Goal: Task Accomplishment & Management: Manage account settings

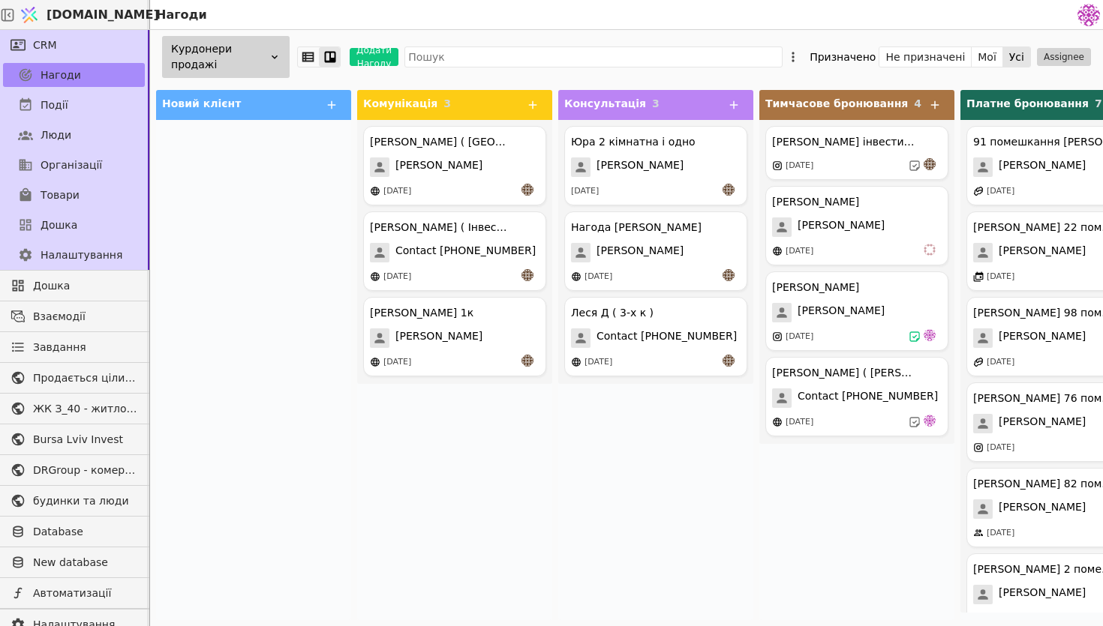
scroll to position [112, 0]
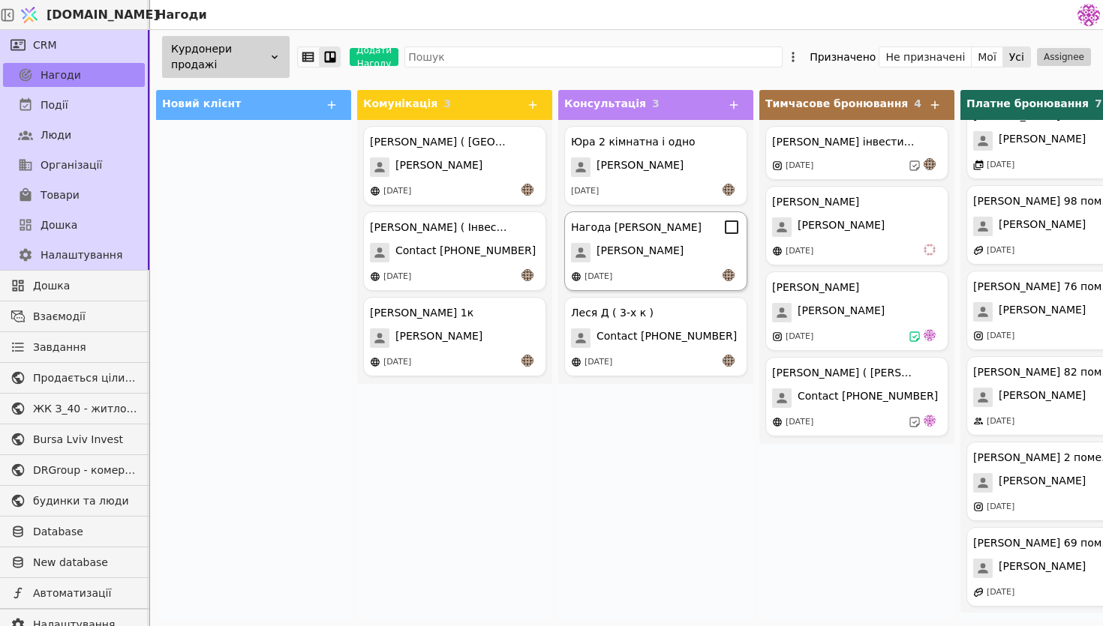
click at [656, 263] on div "Нагода [PERSON_NAME] [DATE]" at bounding box center [655, 252] width 183 height 80
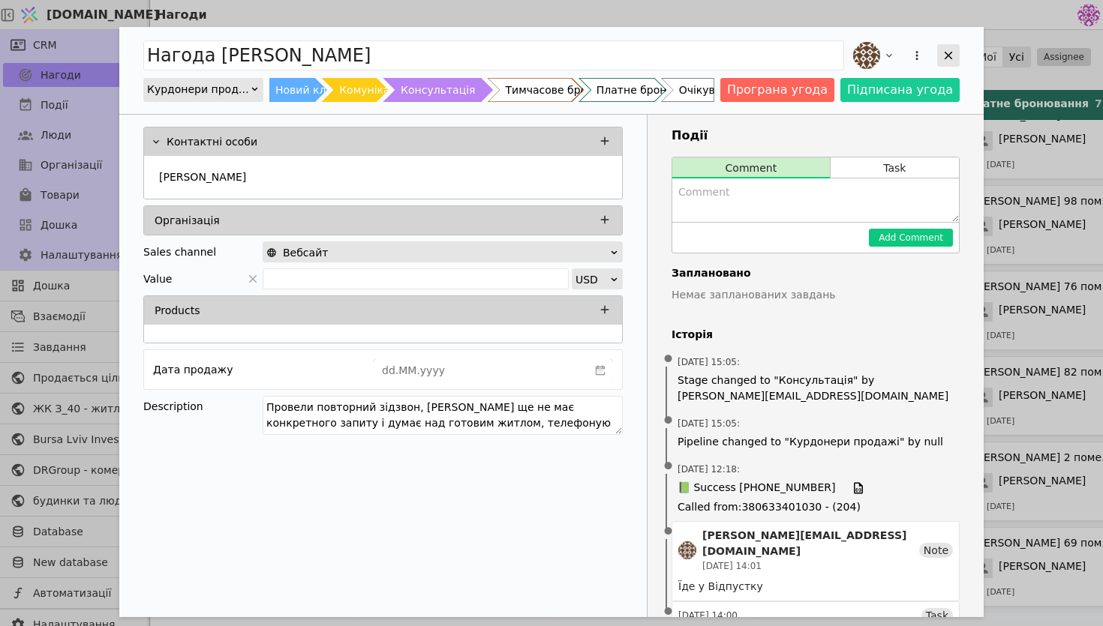
click at [948, 62] on div "Add Opportunity" at bounding box center [948, 55] width 23 height 23
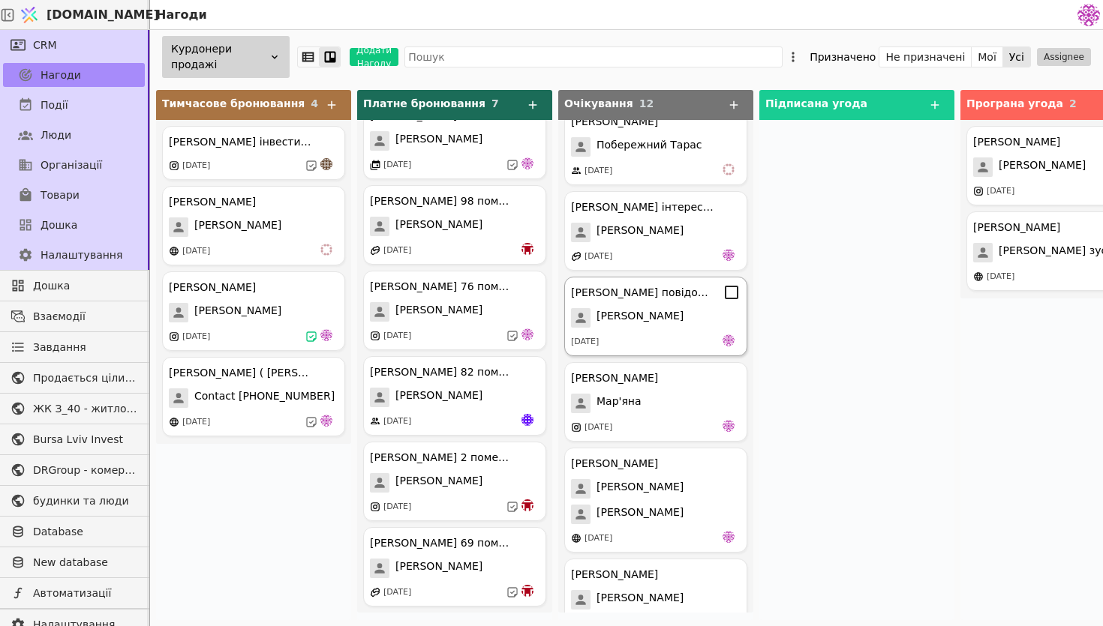
scroll to position [236, 0]
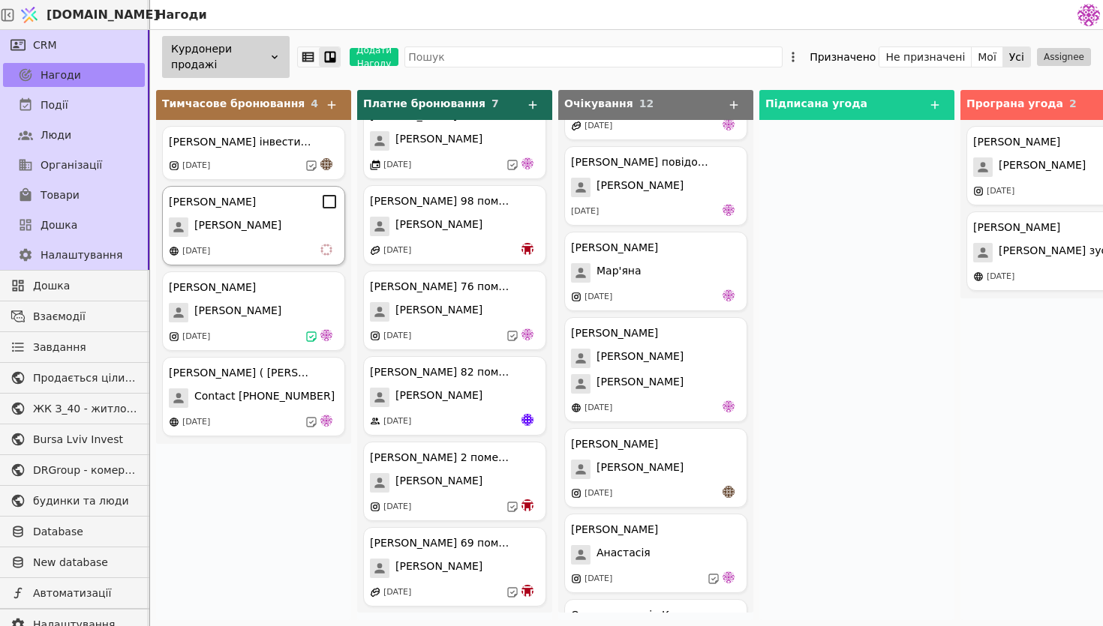
click at [298, 213] on div "[PERSON_NAME] [PERSON_NAME] [DATE]" at bounding box center [253, 226] width 183 height 80
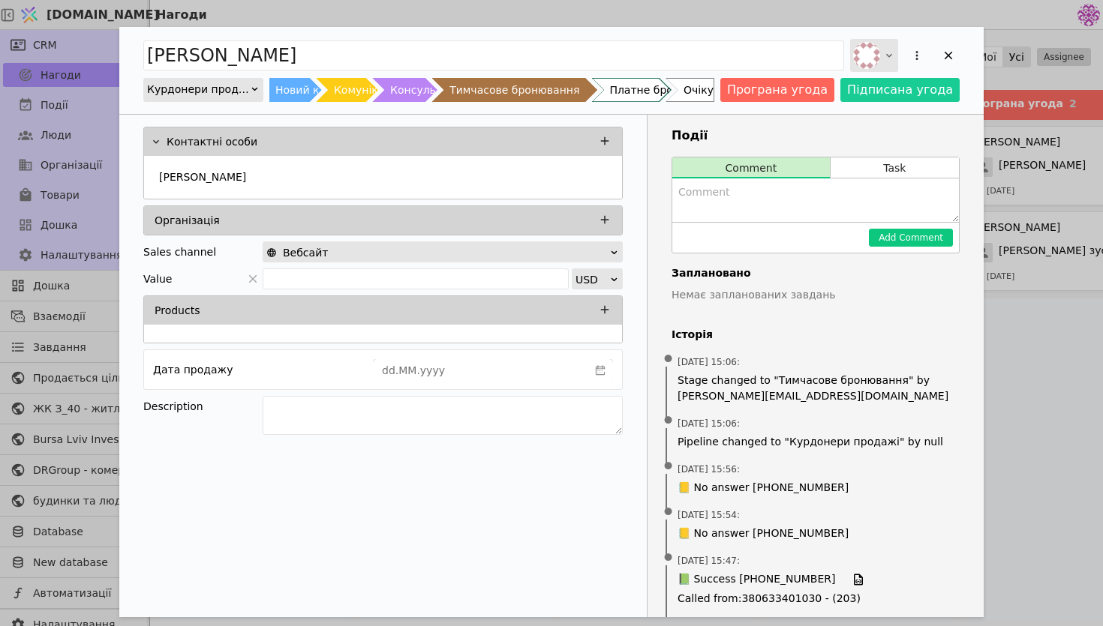
click at [888, 49] on div "Add Opportunity" at bounding box center [874, 55] width 48 height 33
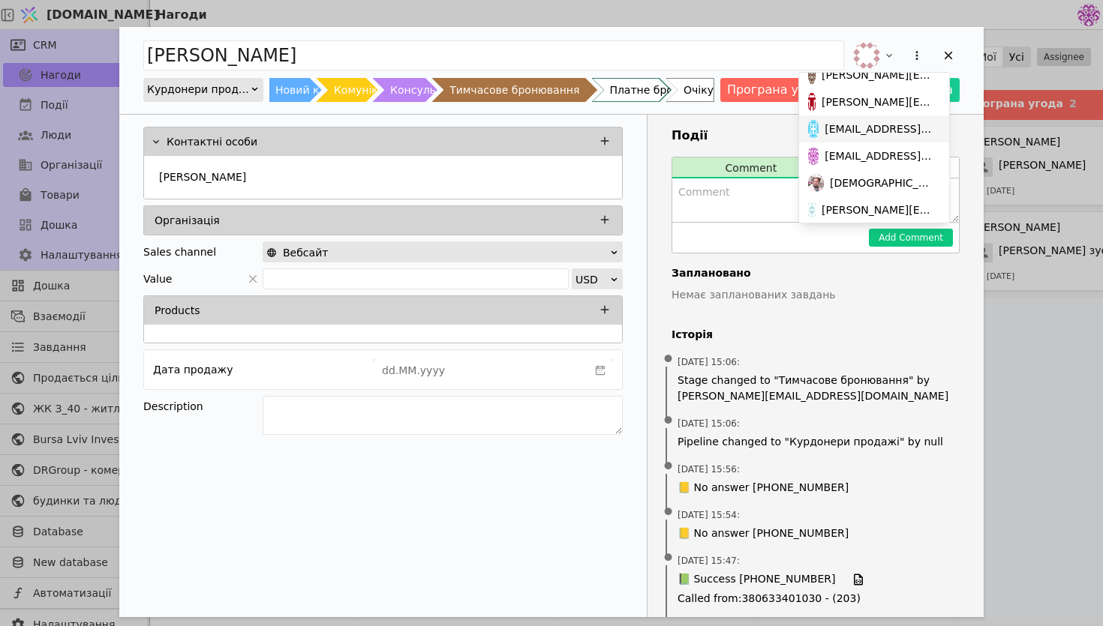
scroll to position [46, 0]
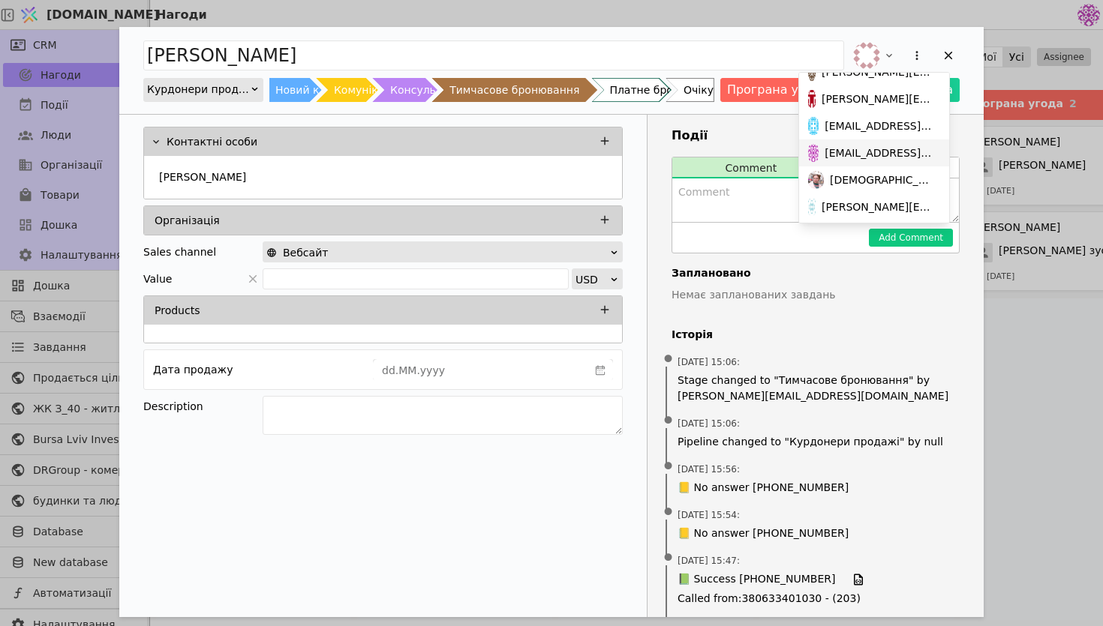
click at [874, 153] on span "[EMAIL_ADDRESS][DOMAIN_NAME]" at bounding box center [879, 154] width 110 height 16
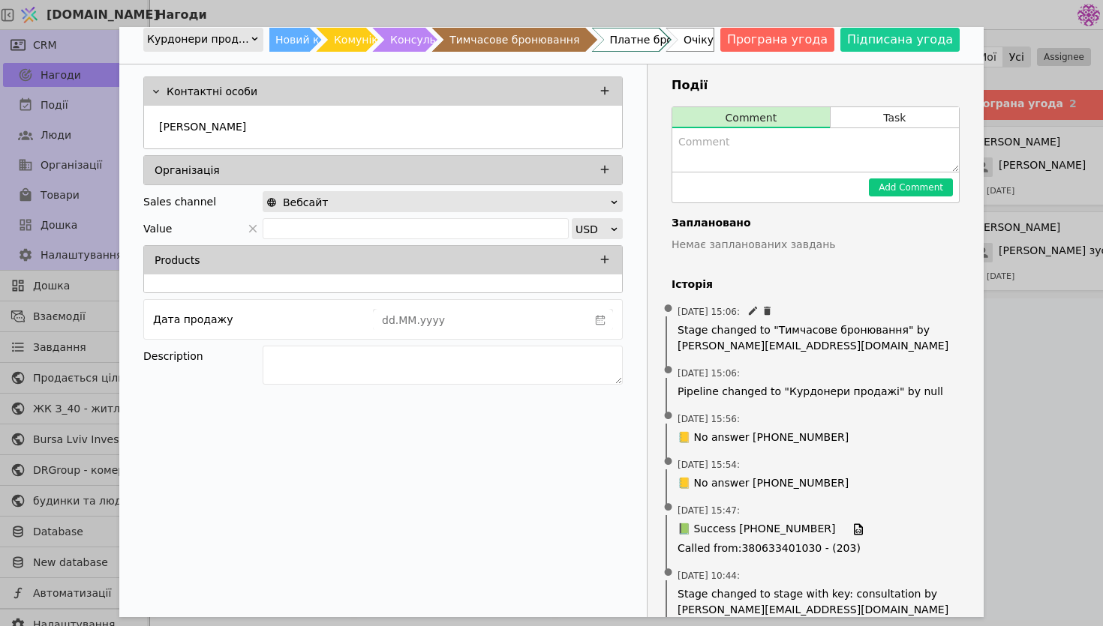
scroll to position [0, 0]
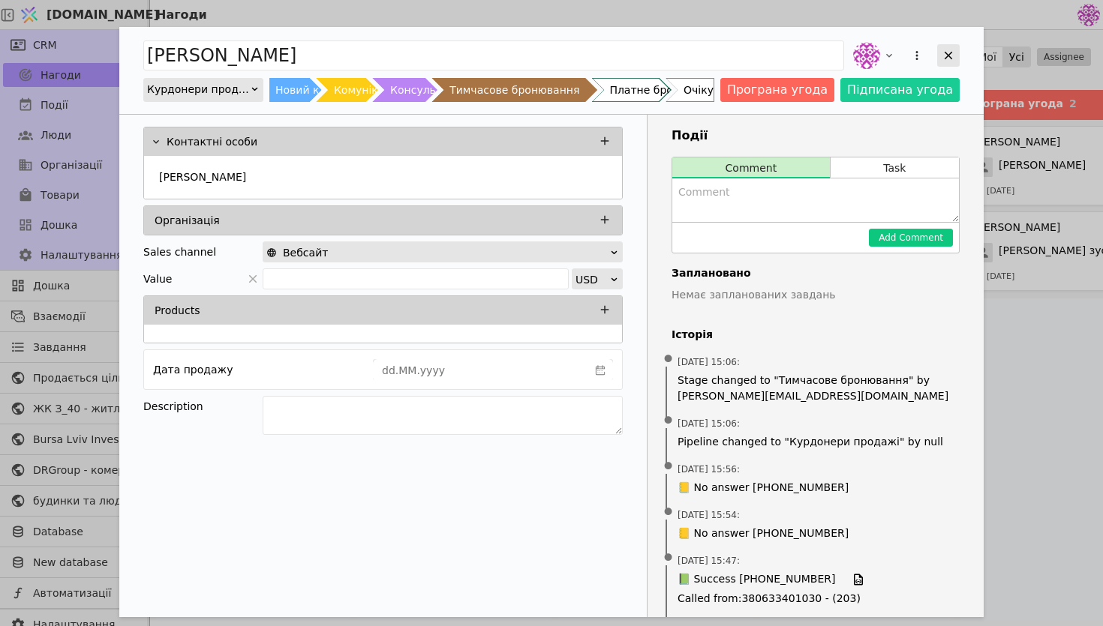
click at [939, 54] on div "Add Opportunity" at bounding box center [948, 55] width 23 height 23
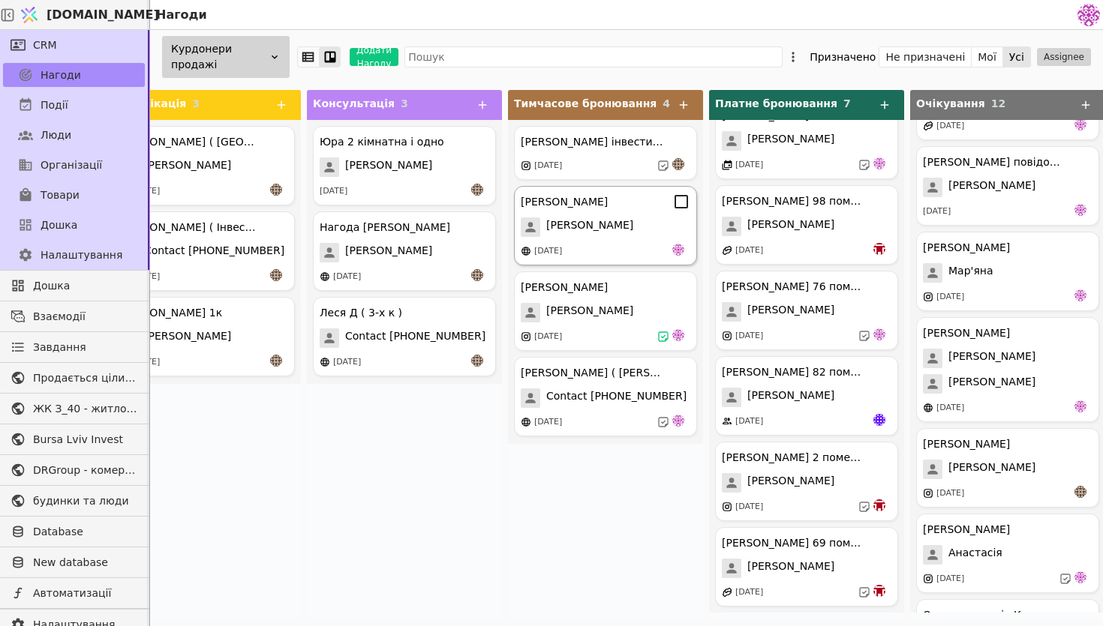
scroll to position [0, 247]
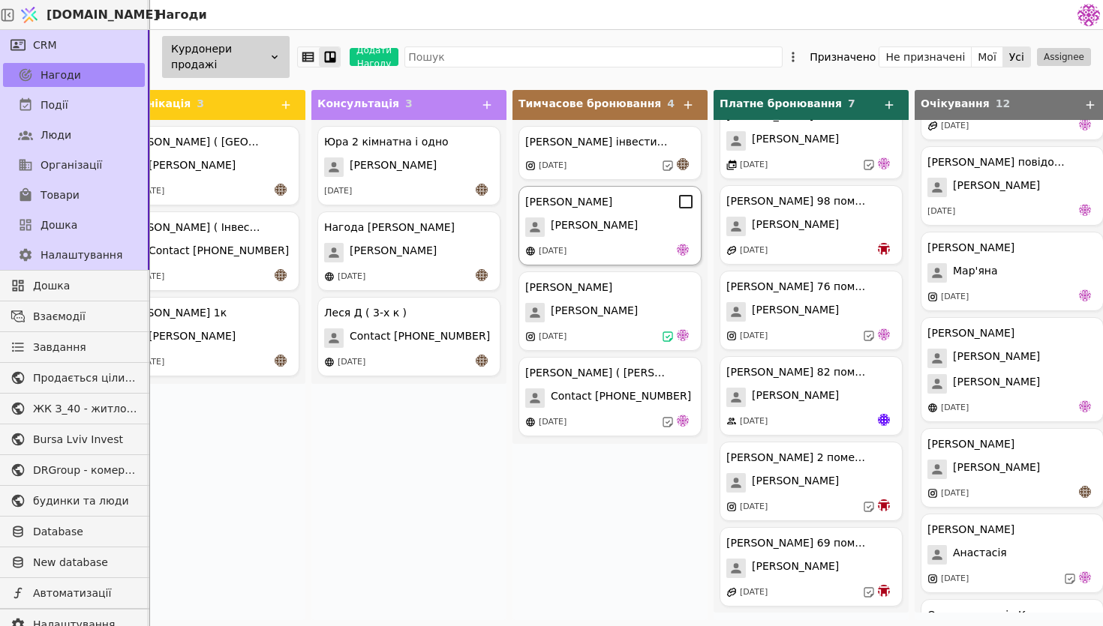
click at [566, 253] on div "[DATE]" at bounding box center [553, 251] width 28 height 13
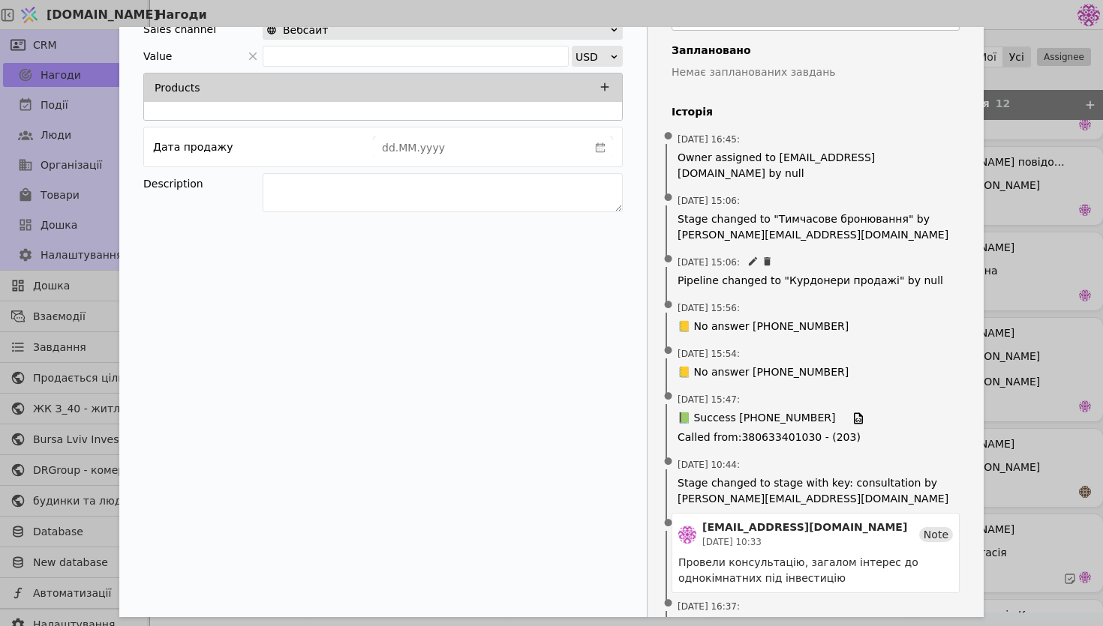
scroll to position [716, 0]
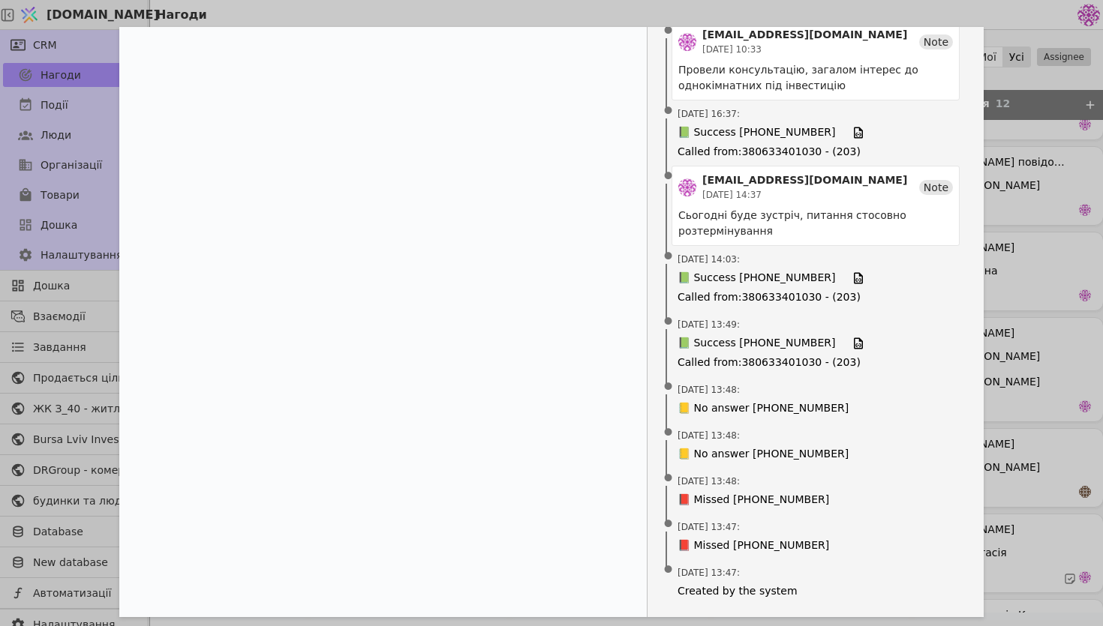
click at [1045, 203] on div "[PERSON_NAME] продажі Новий клієнт Комунікація Консультація Тимчасове бронюванн…" at bounding box center [551, 313] width 1103 height 626
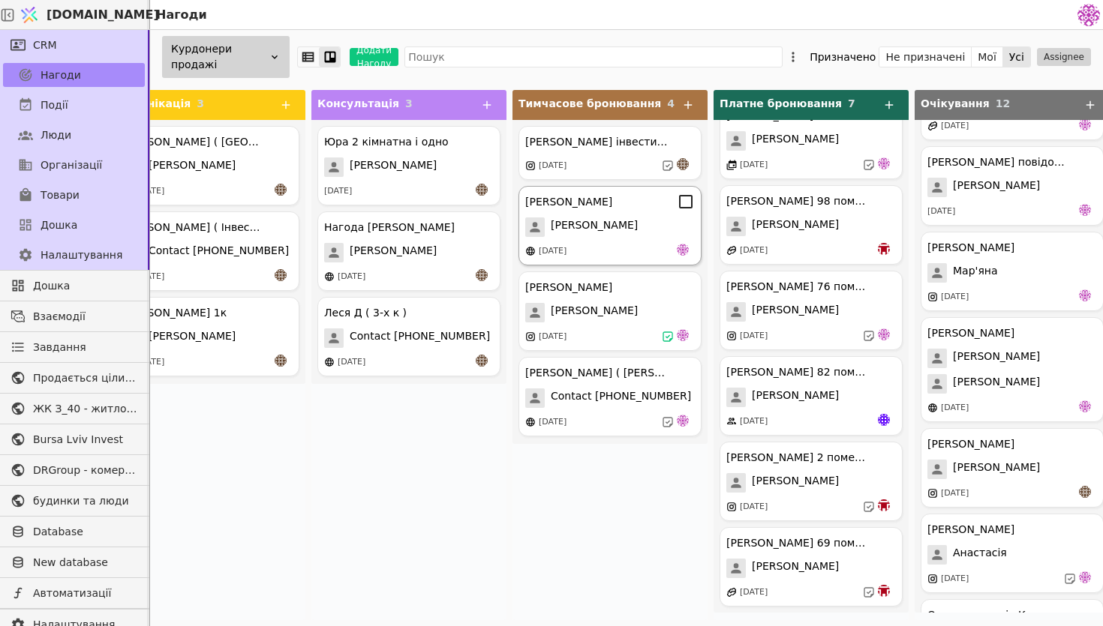
click at [656, 233] on div "[PERSON_NAME]" at bounding box center [610, 228] width 170 height 20
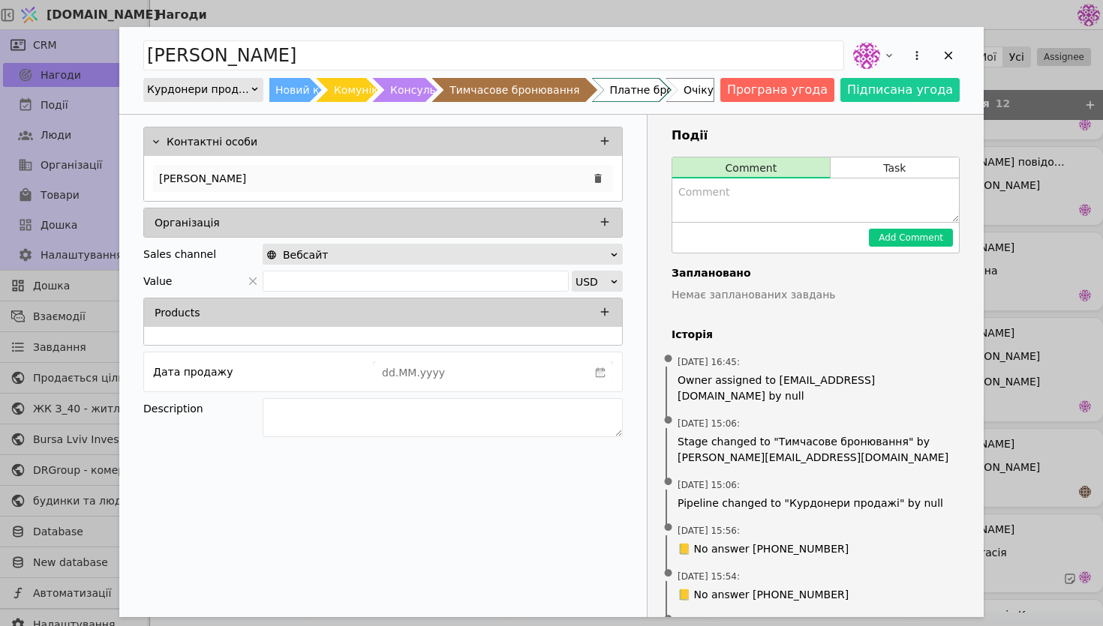
click at [361, 188] on div "[PERSON_NAME]" at bounding box center [383, 178] width 460 height 27
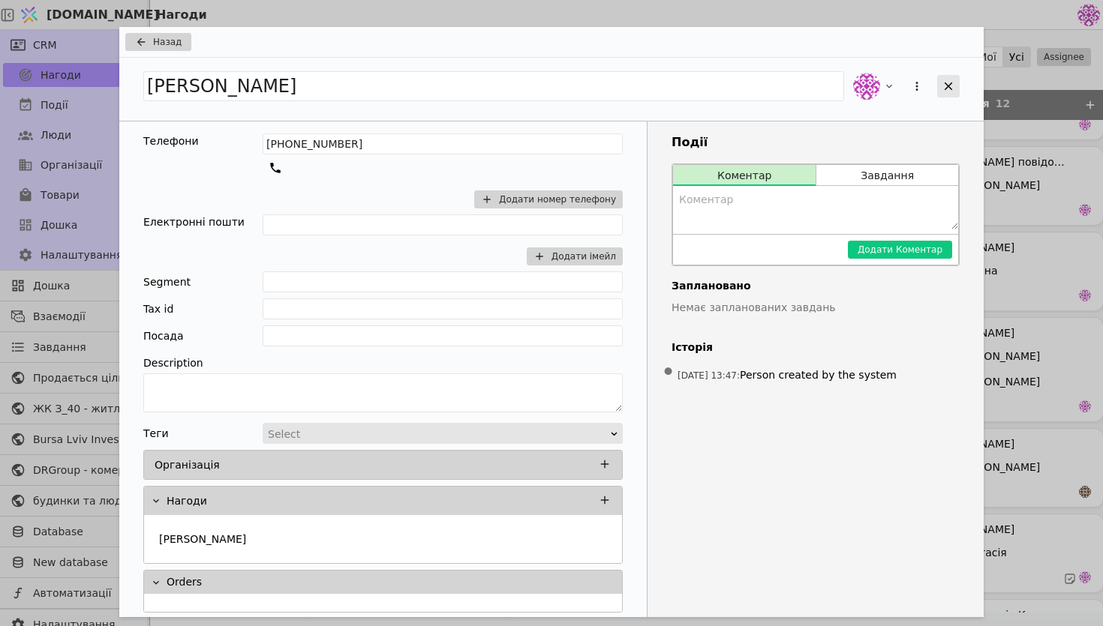
click at [937, 92] on div "Add Opportunity" at bounding box center [948, 86] width 23 height 23
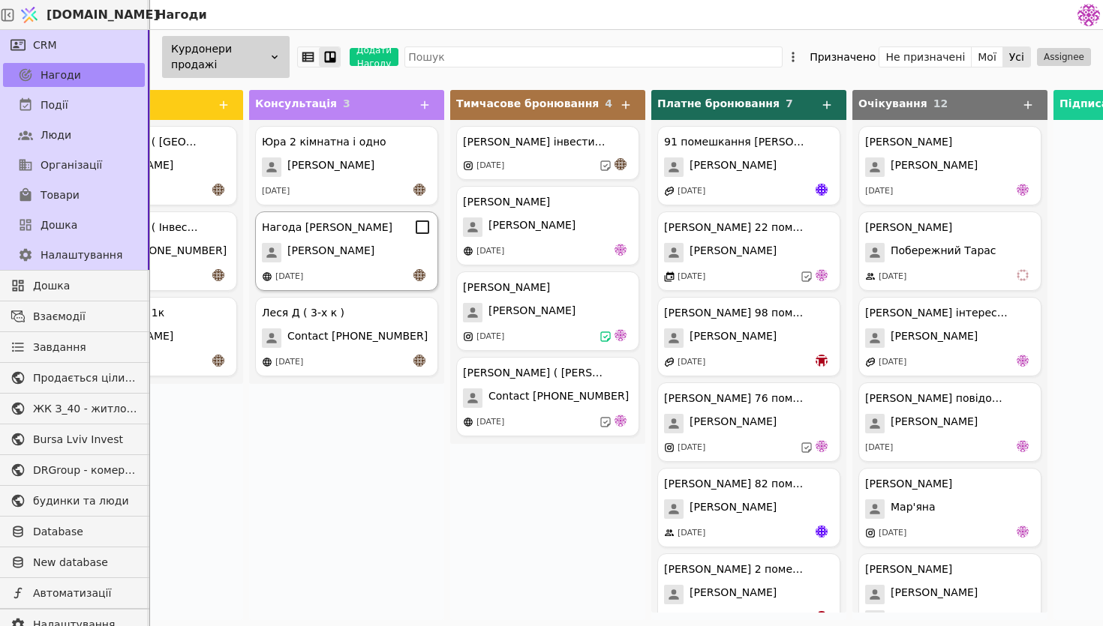
scroll to position [0, 32]
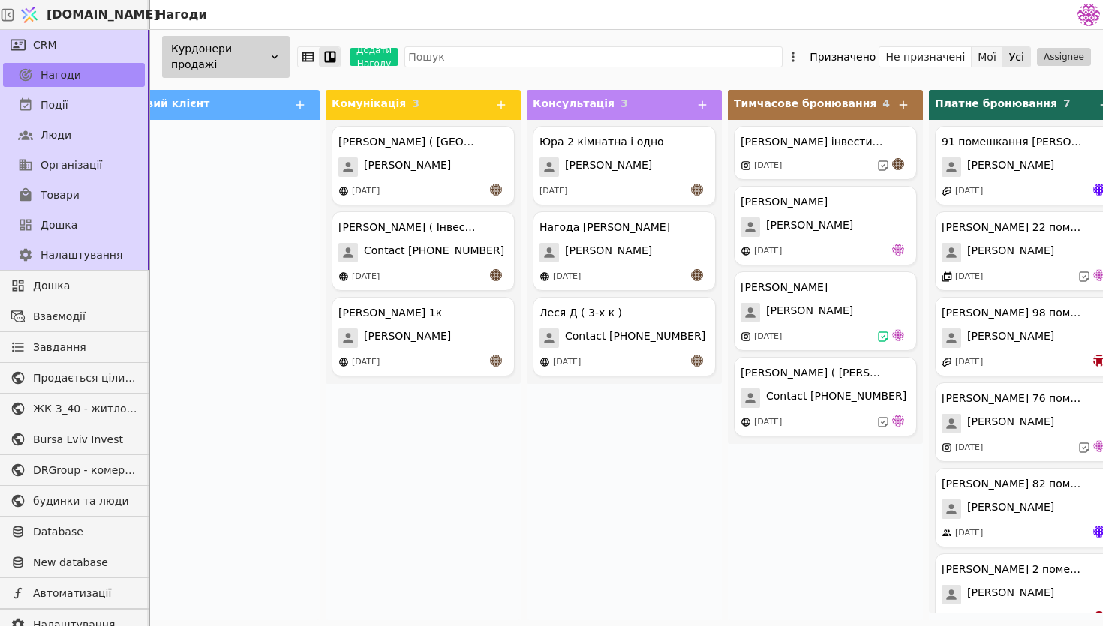
click at [988, 54] on button "Мої" at bounding box center [987, 57] width 32 height 21
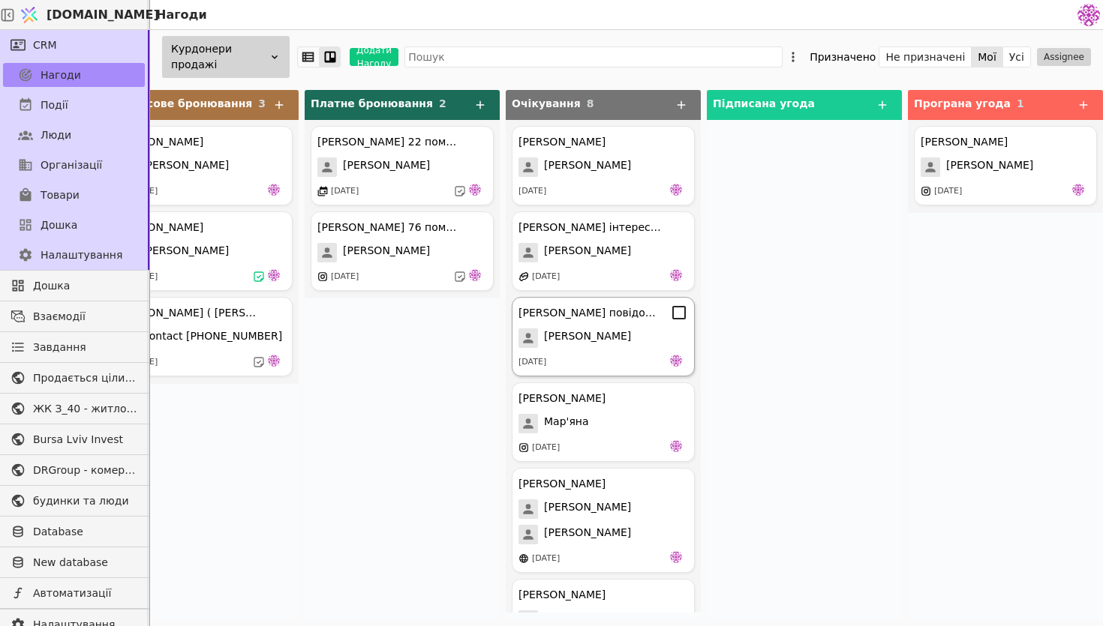
scroll to position [0, 662]
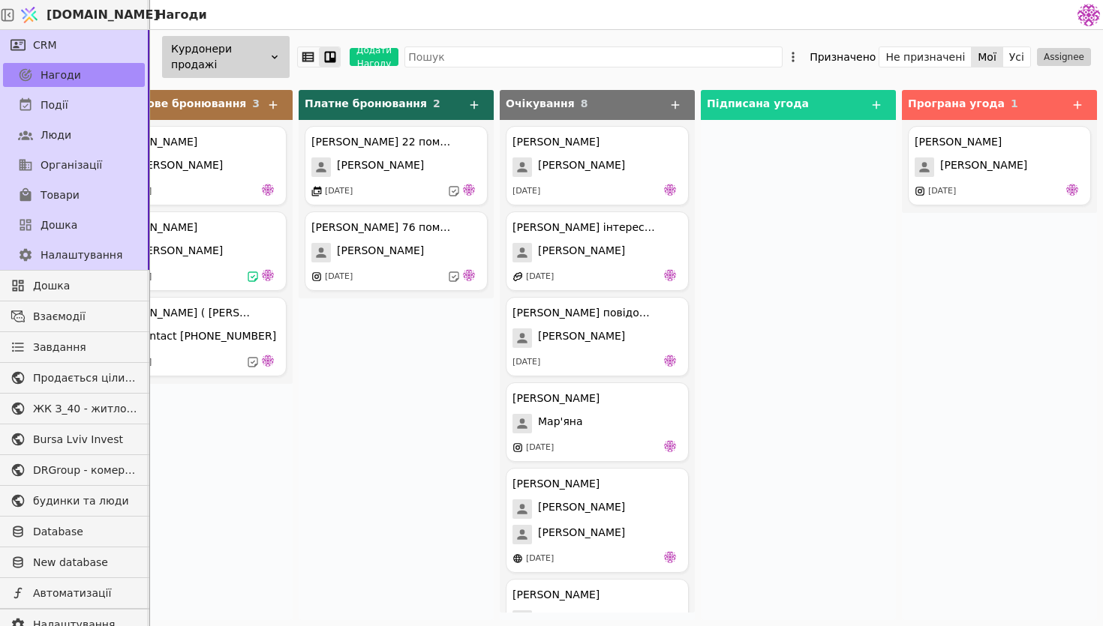
click at [245, 38] on div "Курдонери продажі" at bounding box center [226, 57] width 128 height 42
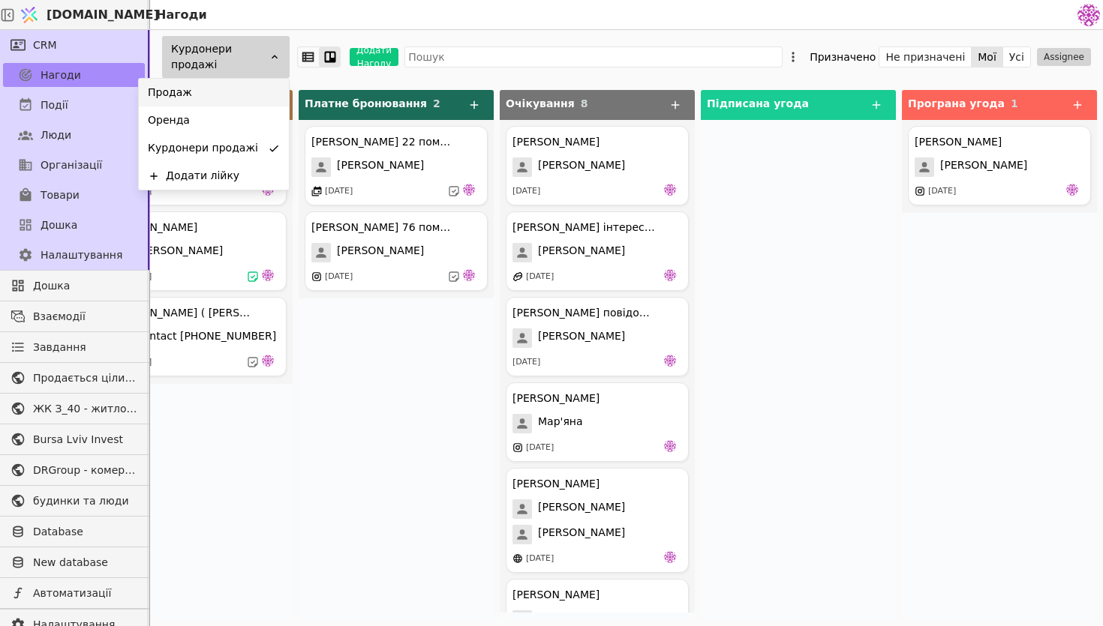
click at [249, 104] on div "Продаж" at bounding box center [214, 93] width 150 height 28
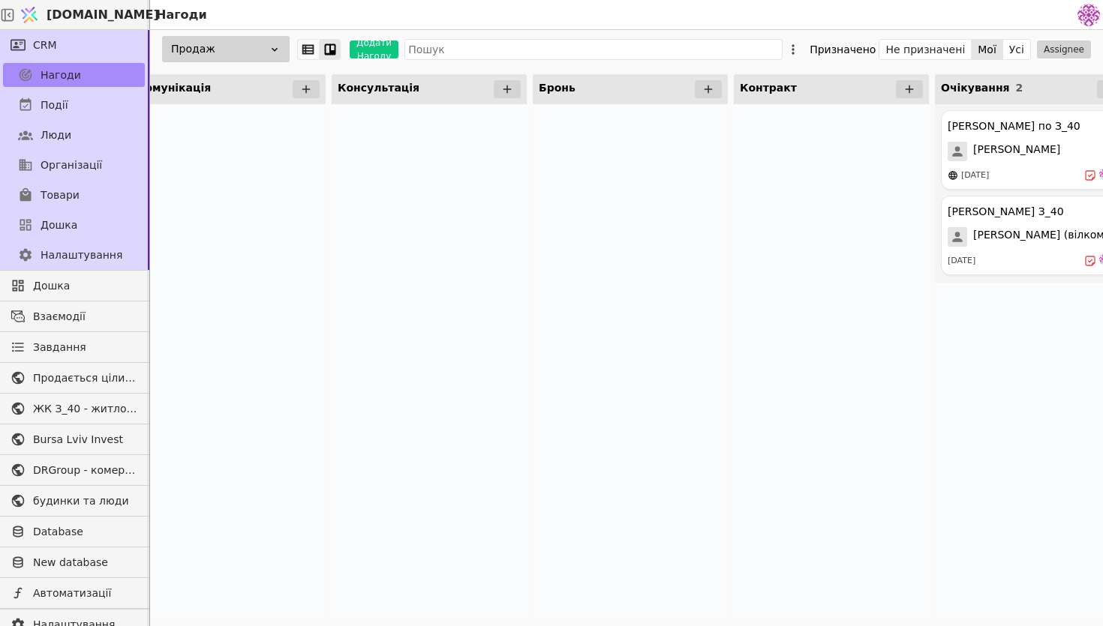
scroll to position [0, 145]
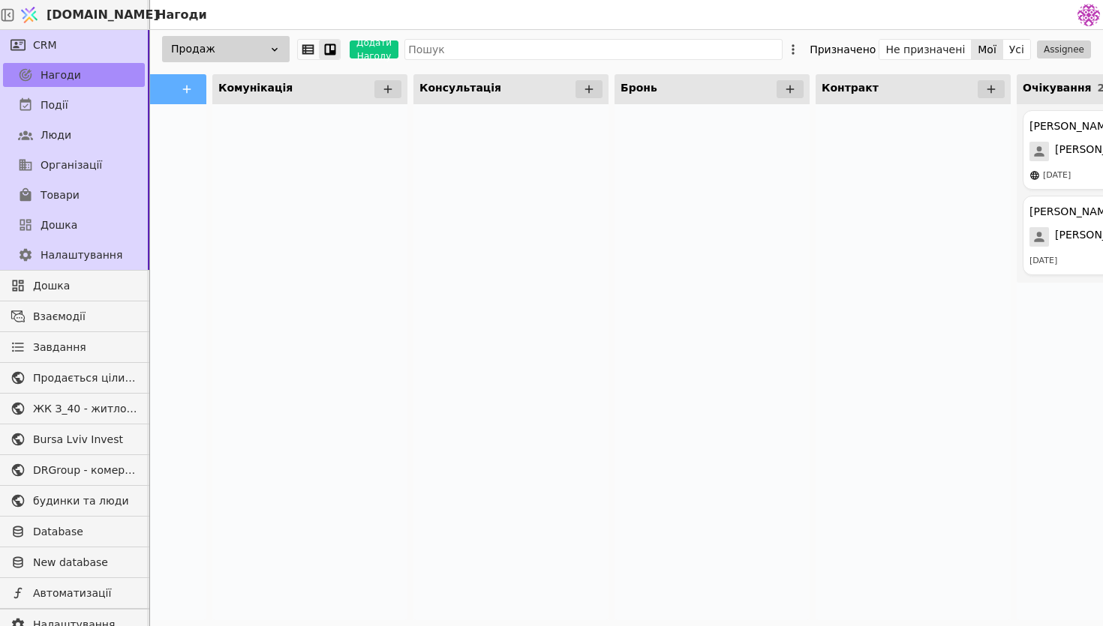
click at [239, 53] on div "Продаж" at bounding box center [226, 49] width 128 height 26
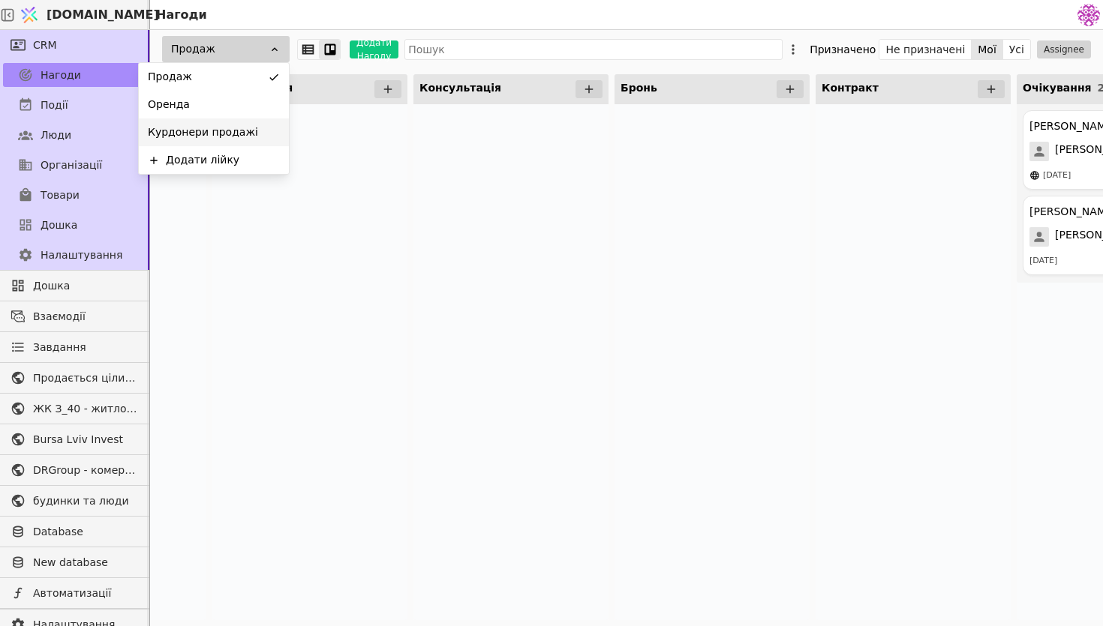
click at [228, 131] on span "Курдонери продажі" at bounding box center [203, 133] width 110 height 16
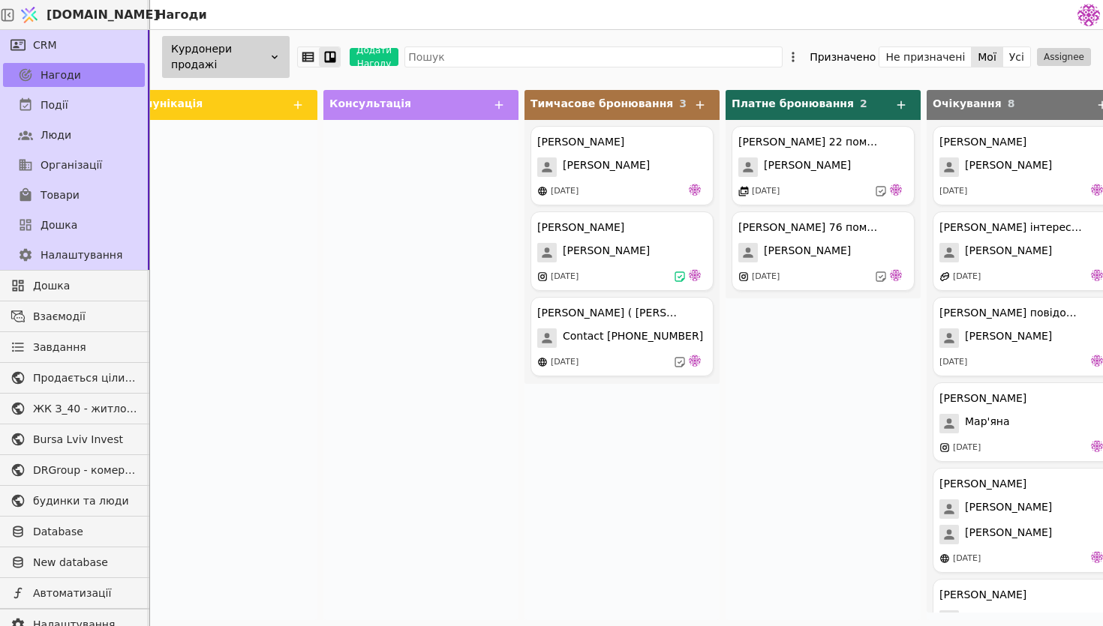
scroll to position [0, 236]
click at [626, 152] on div "[PERSON_NAME] [PERSON_NAME] [DATE]" at bounding box center [620, 166] width 183 height 80
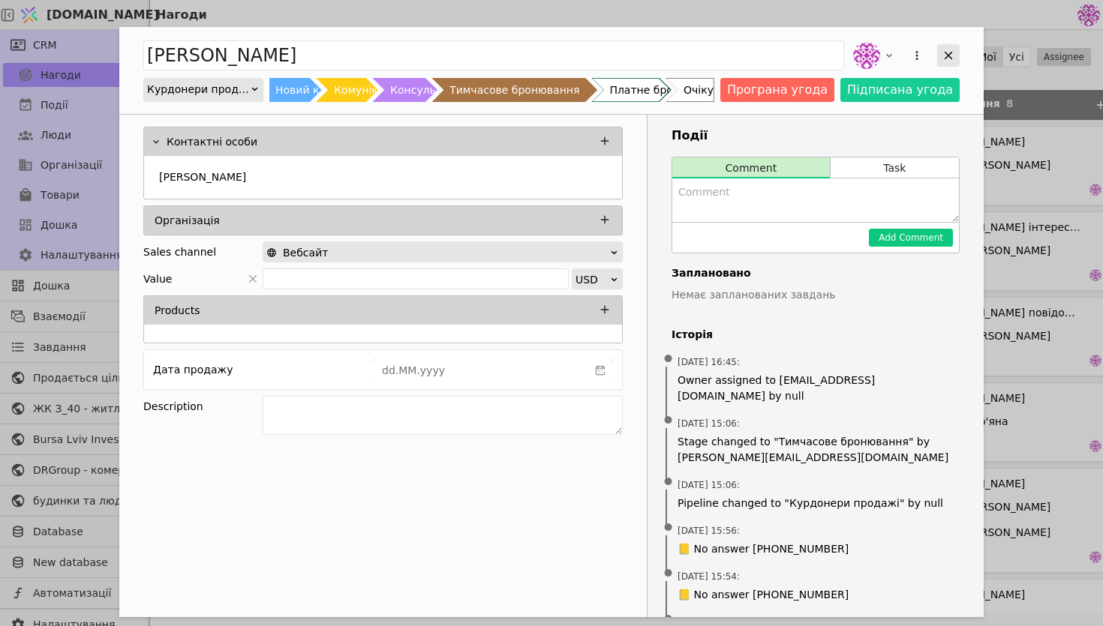
click at [942, 61] on icon "Add Opportunity" at bounding box center [948, 56] width 14 height 14
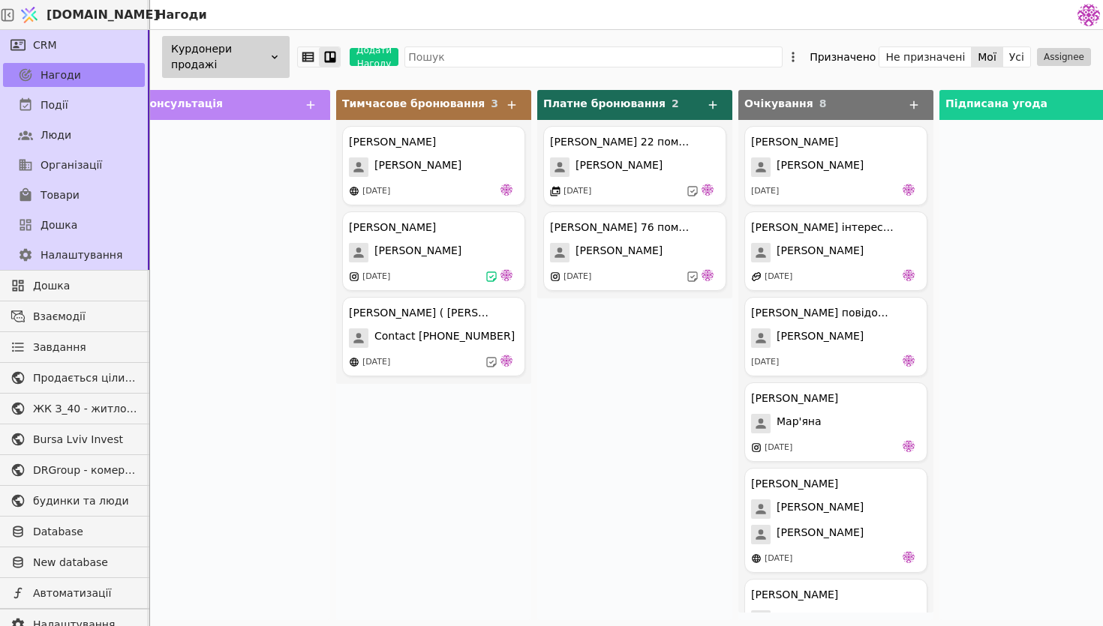
scroll to position [0, 445]
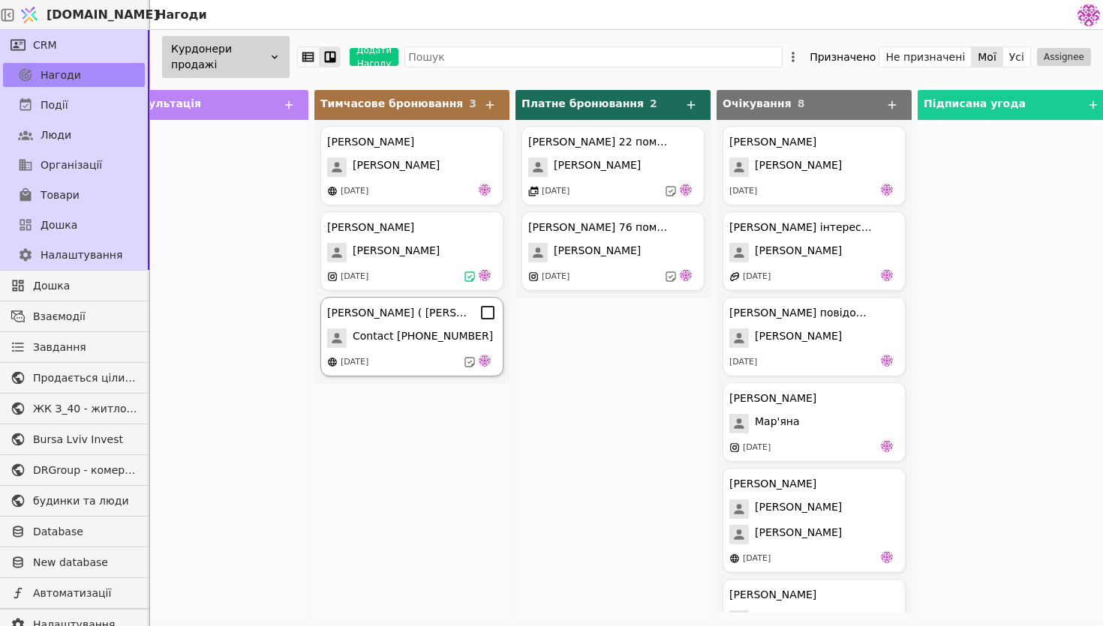
click at [434, 341] on span "Contact [PHONE_NUMBER]" at bounding box center [423, 339] width 140 height 20
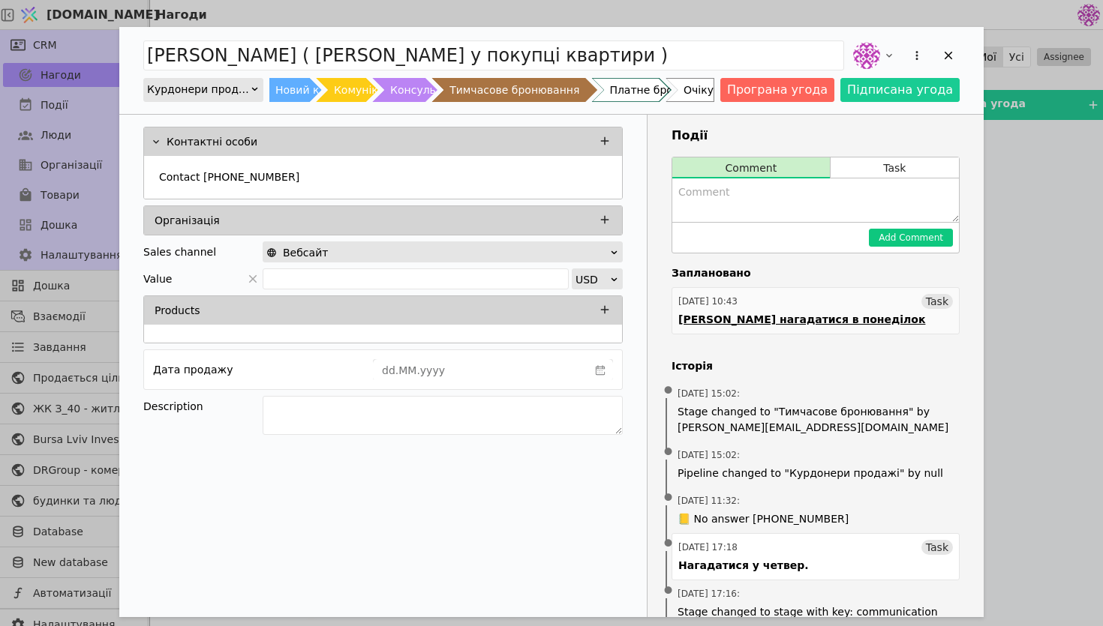
click at [741, 323] on div "[PERSON_NAME] нагадатися в понеділок" at bounding box center [801, 320] width 247 height 16
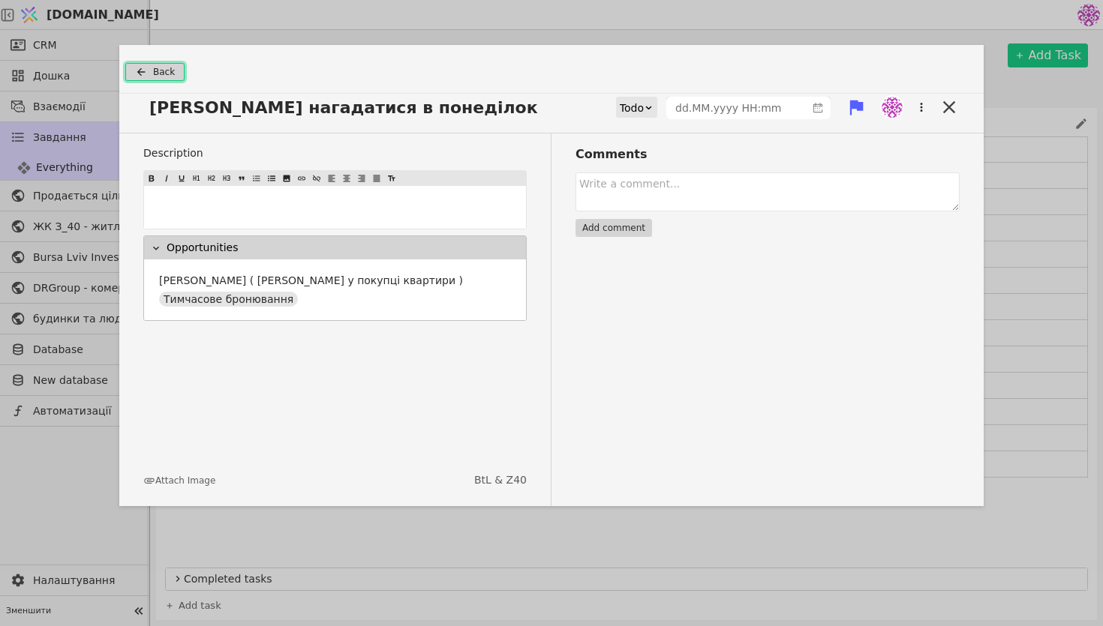
click at [135, 80] on button "Back" at bounding box center [154, 72] width 59 height 18
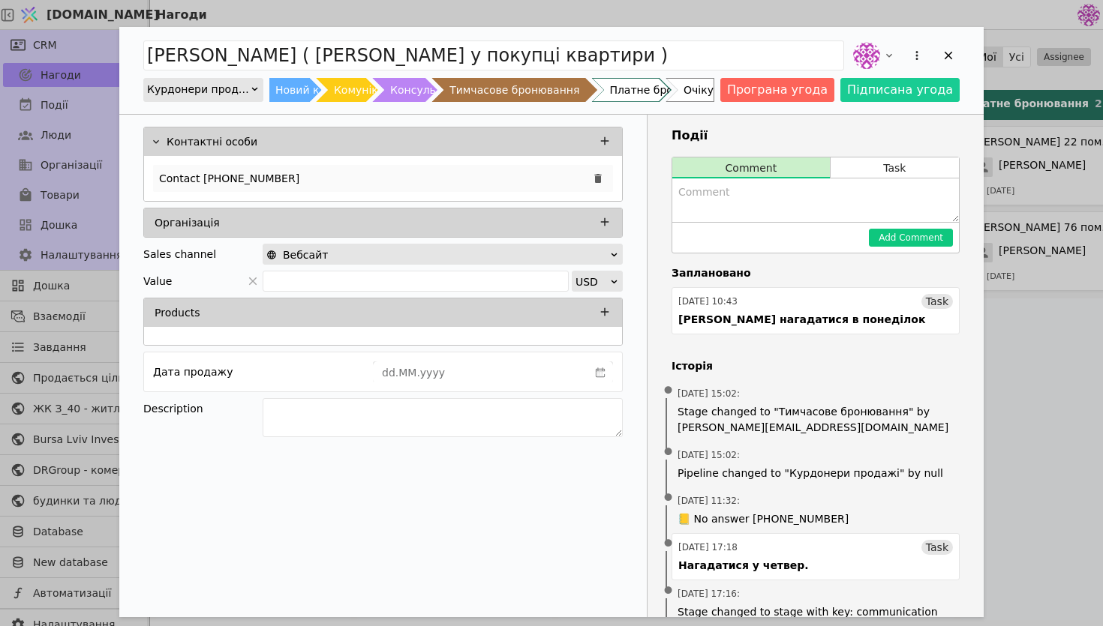
click at [412, 174] on div "Contact [PHONE_NUMBER]" at bounding box center [383, 178] width 460 height 27
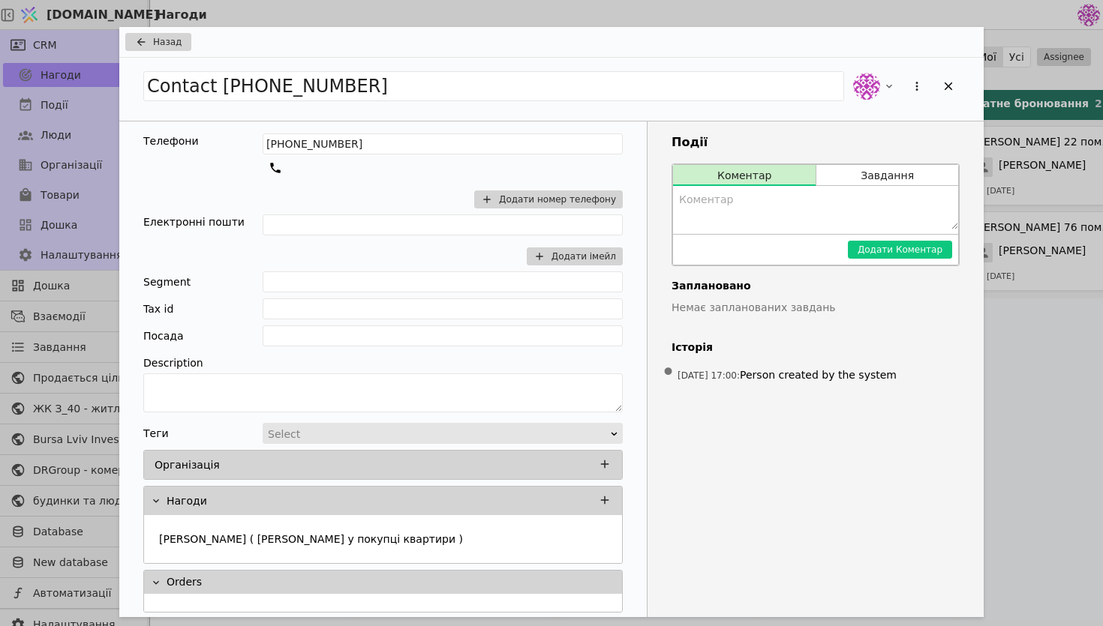
click at [156, 58] on div "Contact [PHONE_NUMBER]" at bounding box center [551, 89] width 864 height 63
click at [161, 48] on span "Назад" at bounding box center [167, 42] width 29 height 14
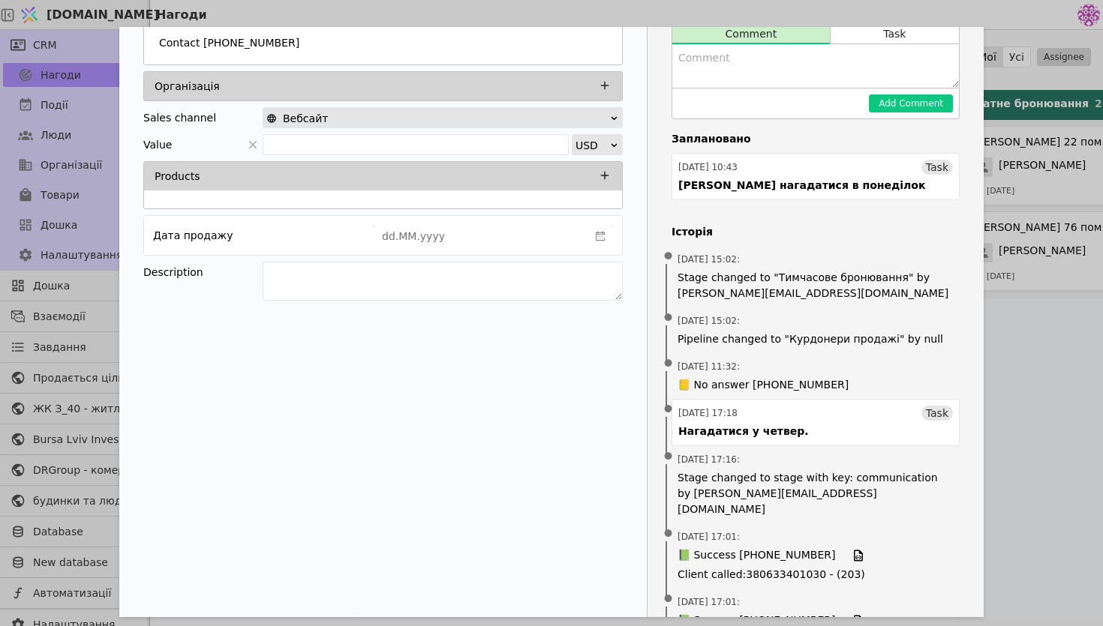
scroll to position [137, 0]
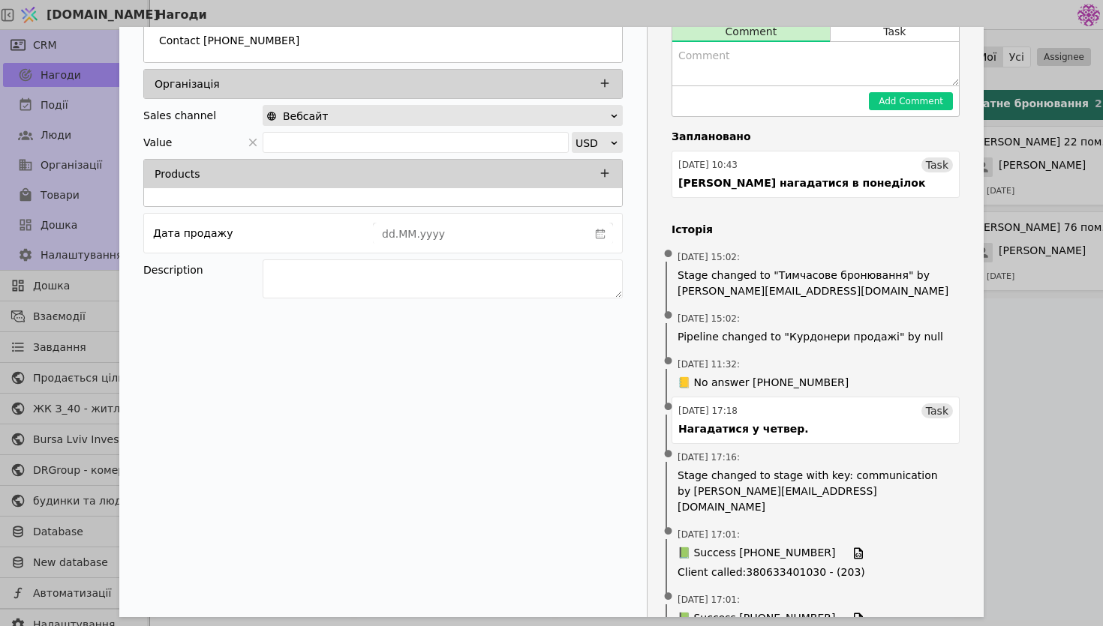
click at [1067, 320] on div "[PERSON_NAME] ( Зацікавленна у покупці квартири ) Курдонери продажі Новий клієн…" at bounding box center [551, 313] width 1103 height 626
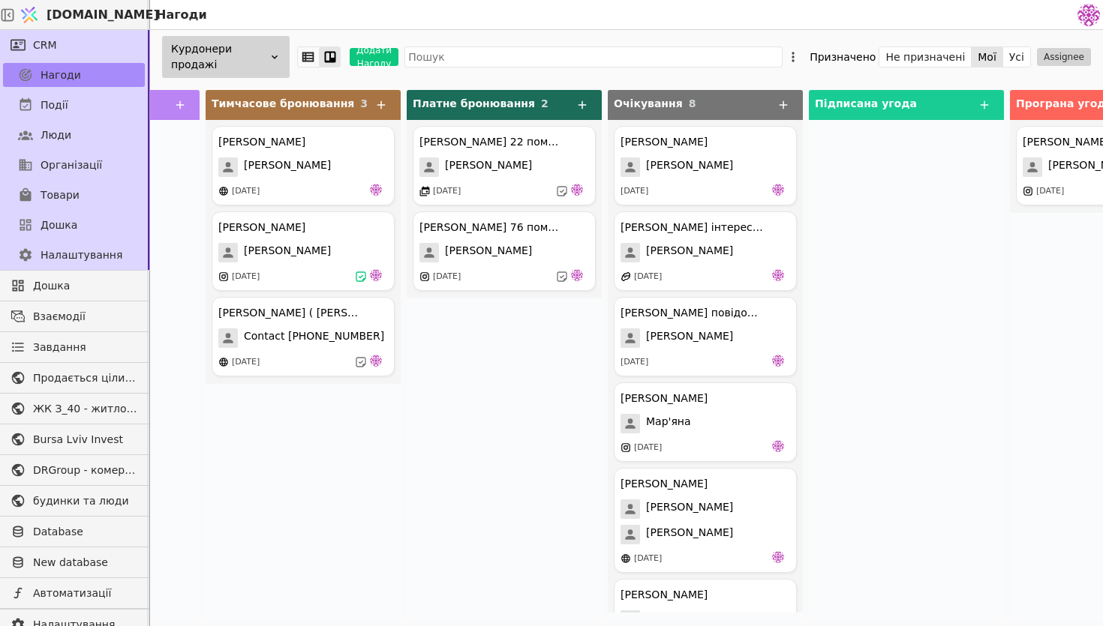
scroll to position [0, 662]
